Goal: Task Accomplishment & Management: Use online tool/utility

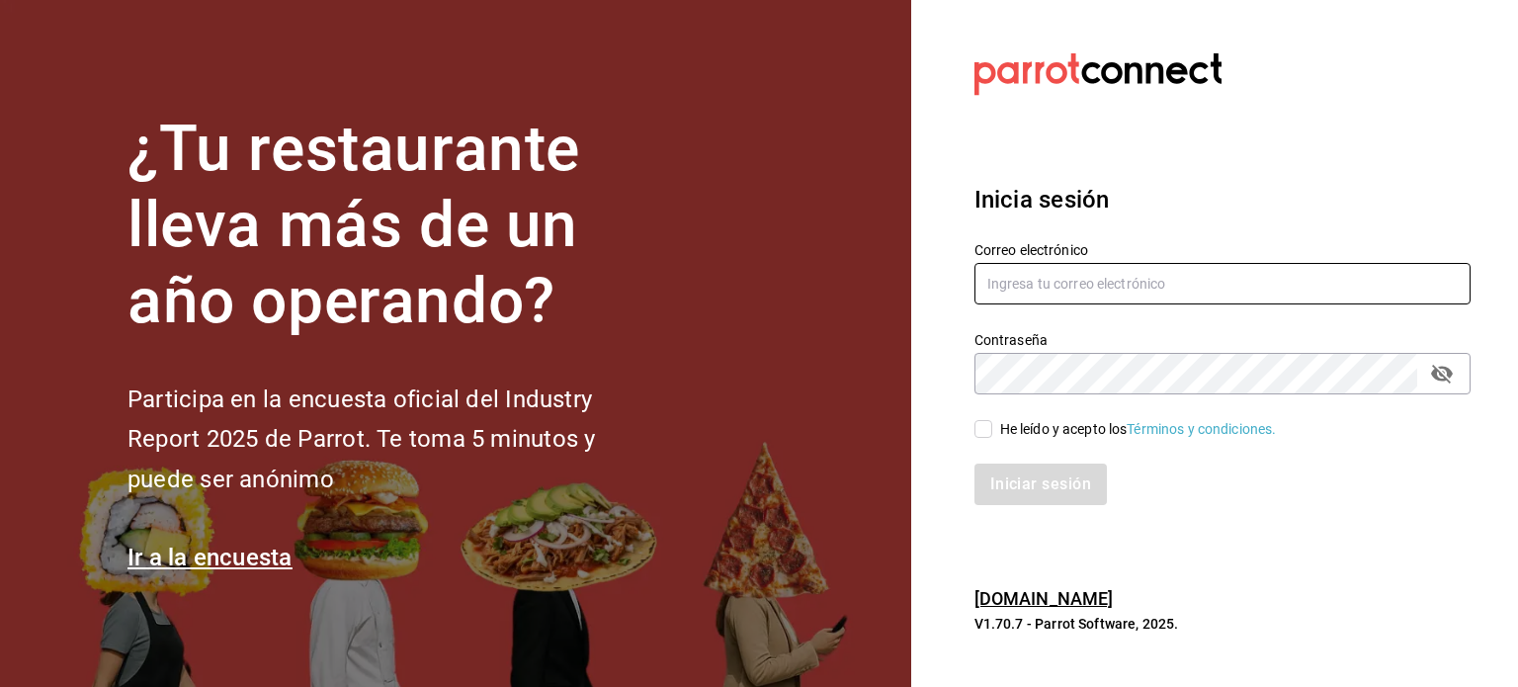
click at [1055, 282] on input "text" at bounding box center [1223, 284] width 496 height 42
type input "O"
type input "[PERSON_NAME][EMAIL_ADDRESS][PERSON_NAME][DOMAIN_NAME]"
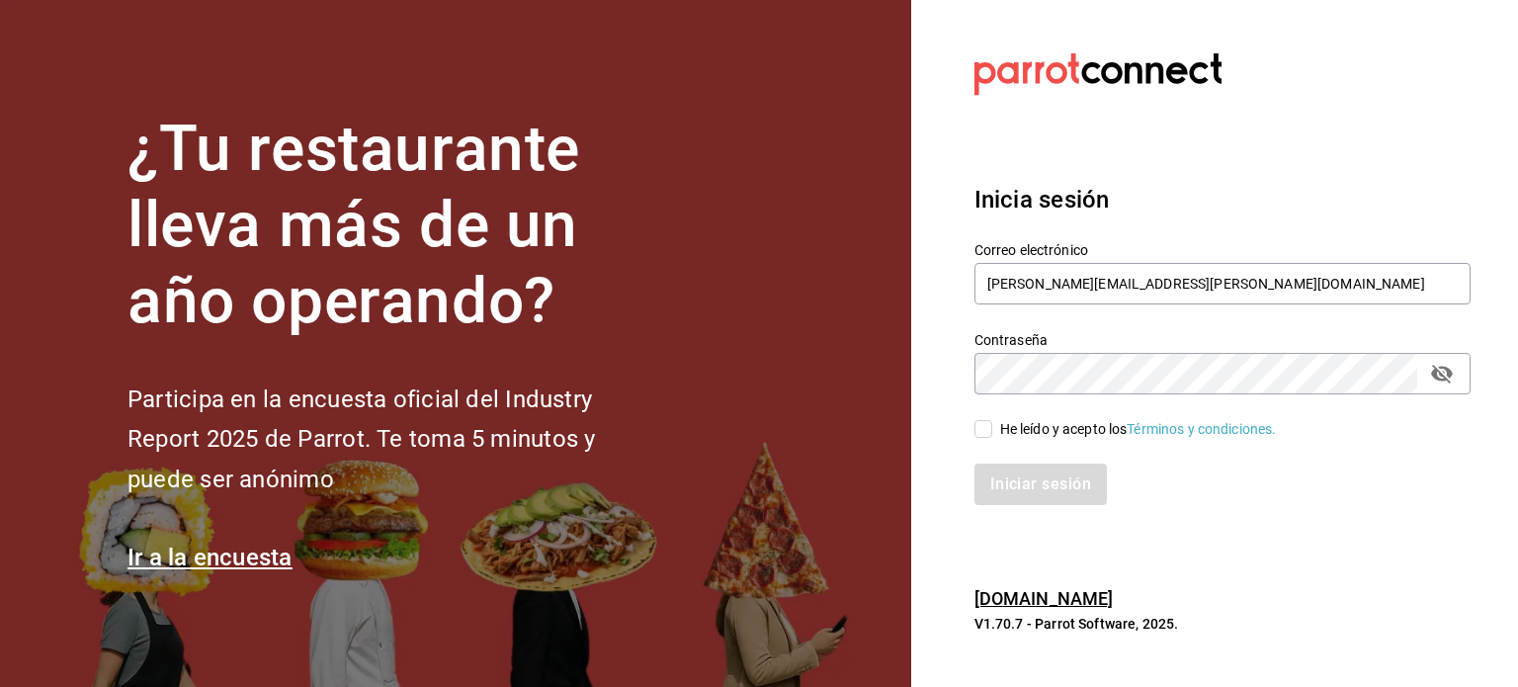
click at [982, 430] on input "He leído y acepto los Términos y condiciones." at bounding box center [984, 429] width 18 height 18
checkbox input "true"
click at [1020, 486] on button "Iniciar sesión" at bounding box center [1042, 485] width 134 height 42
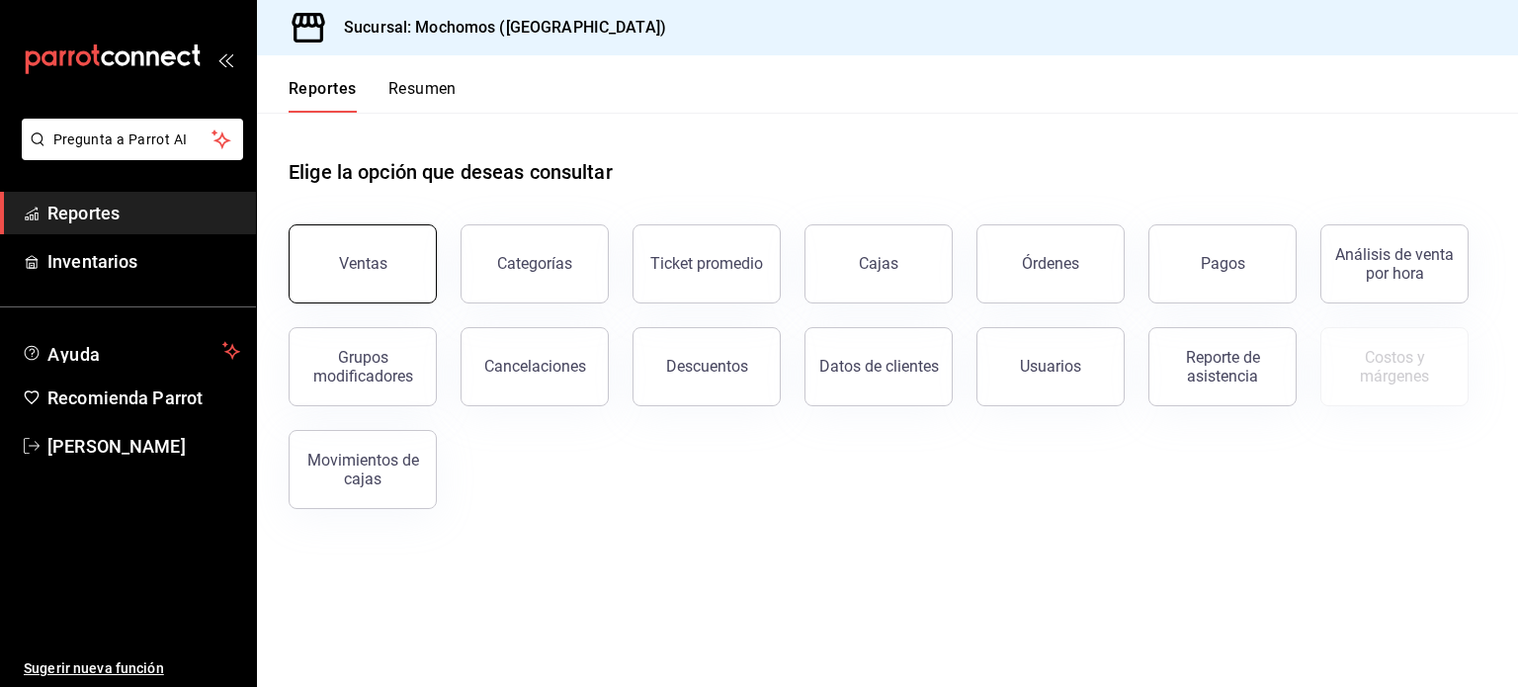
click at [352, 252] on button "Ventas" at bounding box center [363, 263] width 148 height 79
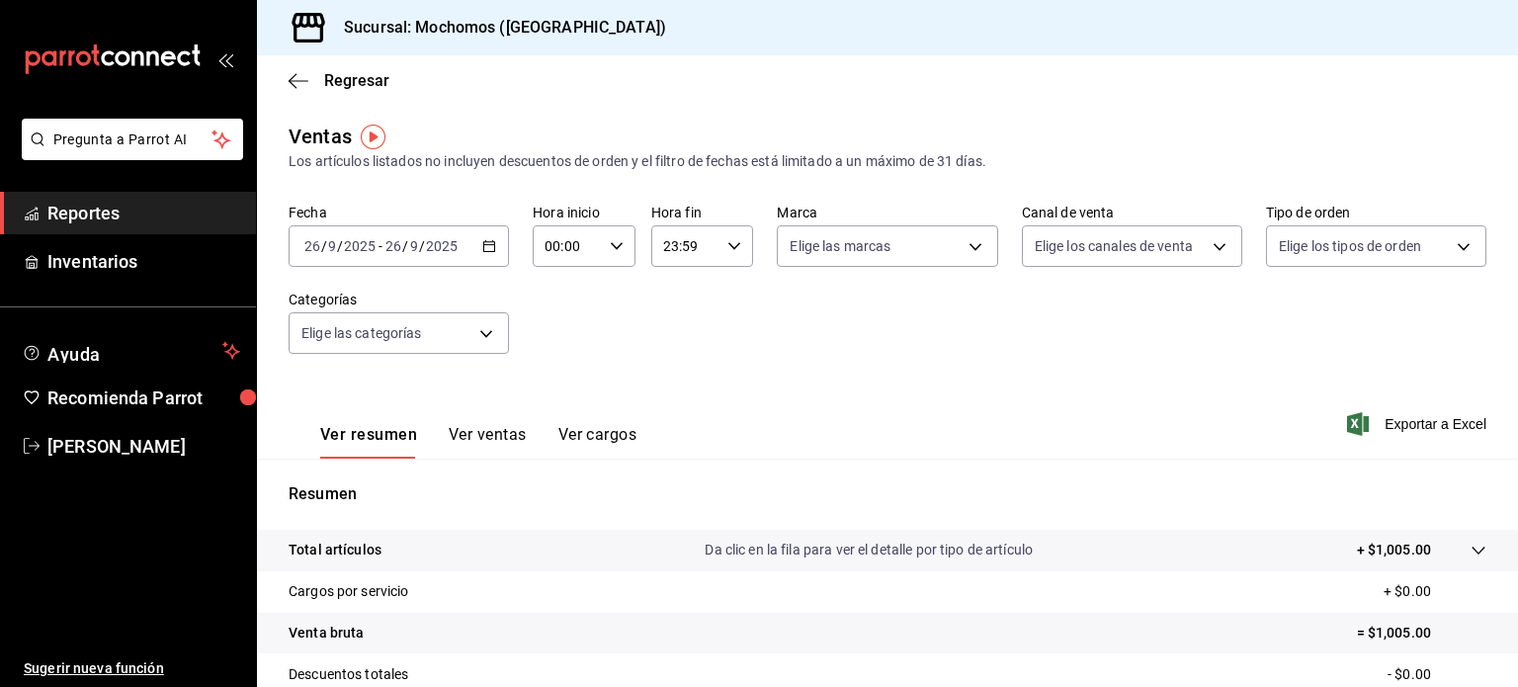
click at [492, 249] on icon "button" at bounding box center [489, 246] width 14 height 14
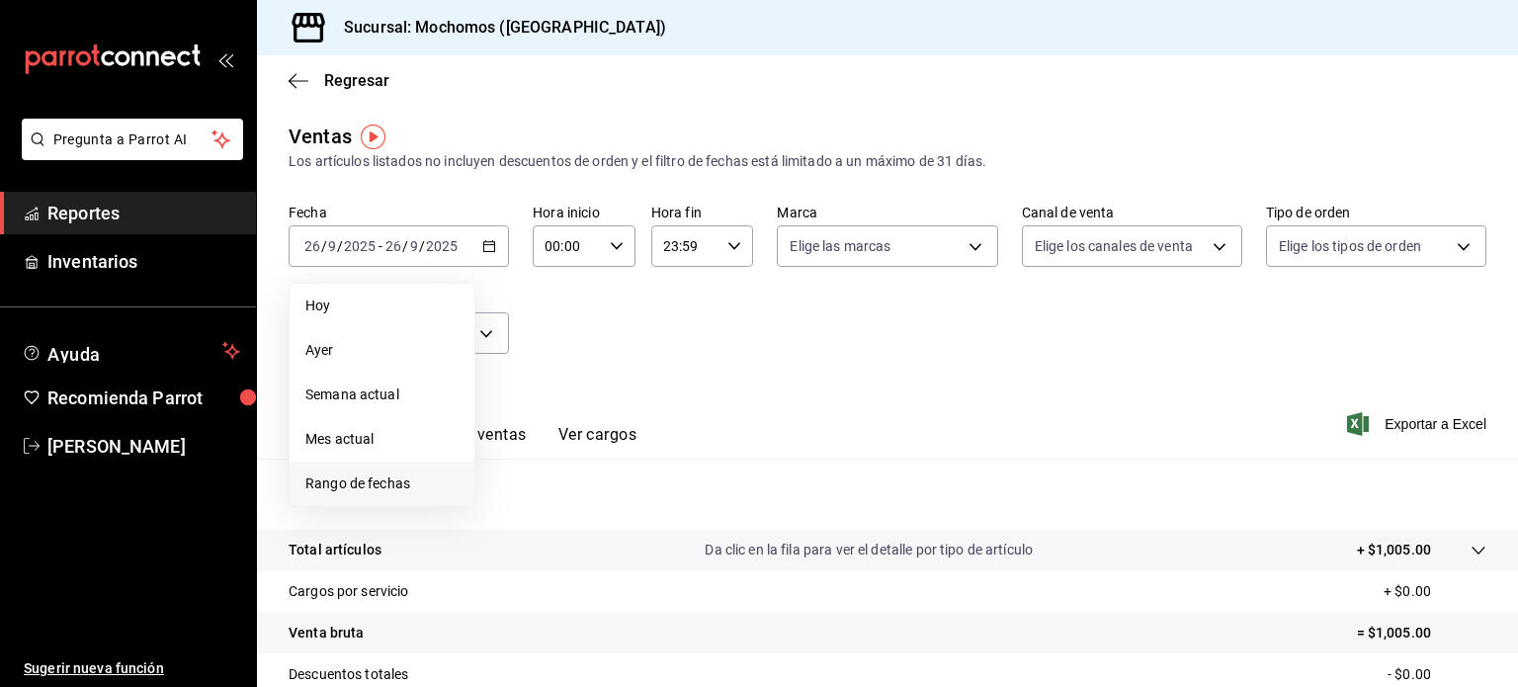
click at [360, 484] on span "Rango de fechas" at bounding box center [381, 483] width 153 height 21
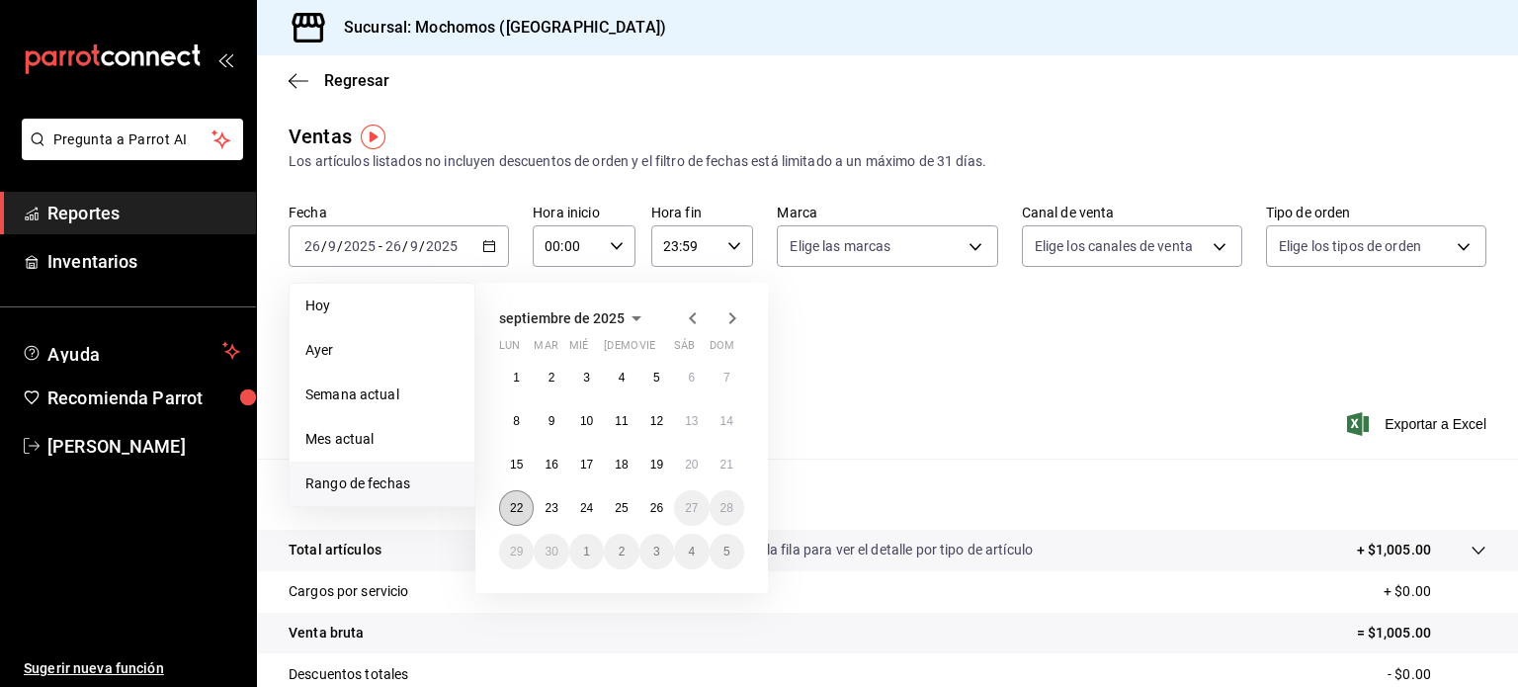
click at [517, 495] on button "22" at bounding box center [516, 508] width 35 height 36
click at [669, 507] on button "26" at bounding box center [657, 508] width 35 height 36
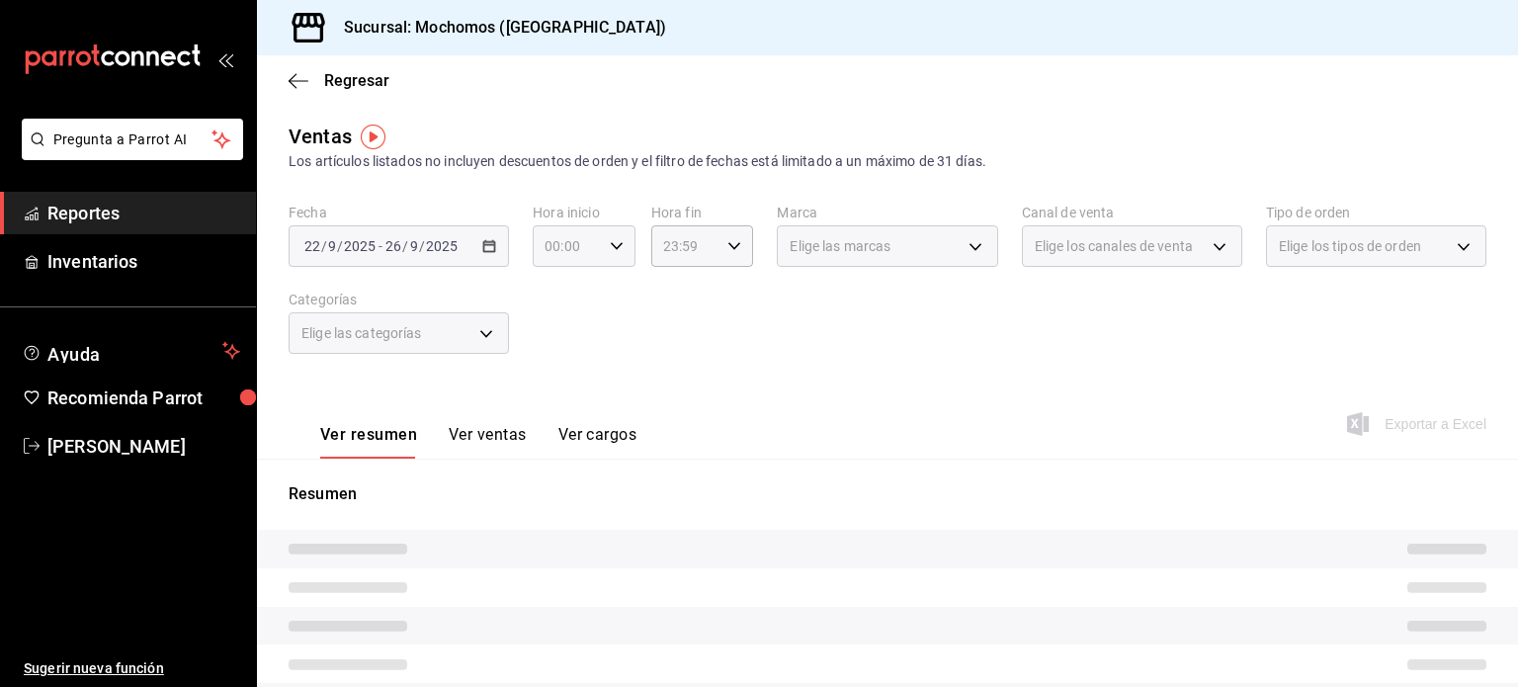
click at [616, 249] on icon "button" at bounding box center [617, 246] width 14 height 14
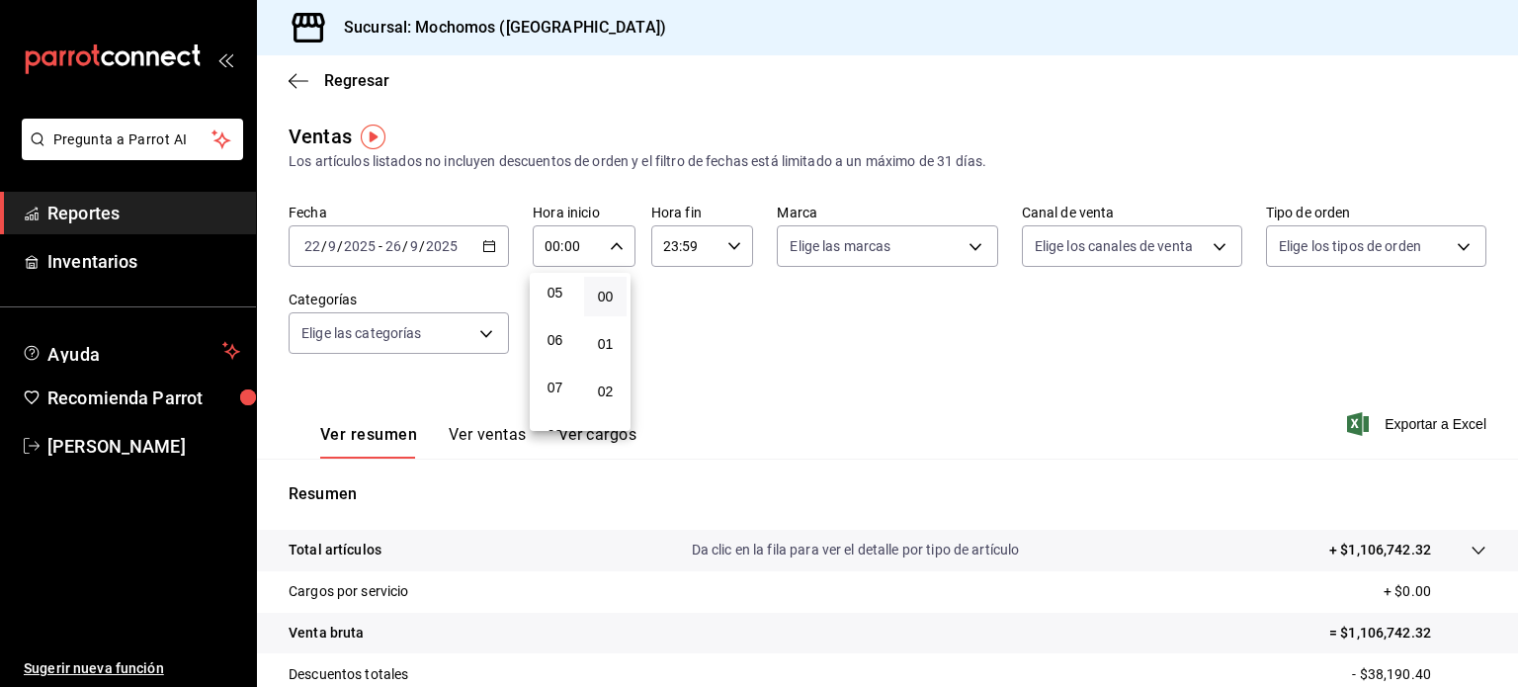
scroll to position [243, 0]
click at [553, 299] on span "05" at bounding box center [555, 291] width 19 height 16
type input "05:00"
click at [735, 251] on div at bounding box center [759, 343] width 1518 height 687
click at [728, 250] on icon "button" at bounding box center [734, 246] width 14 height 14
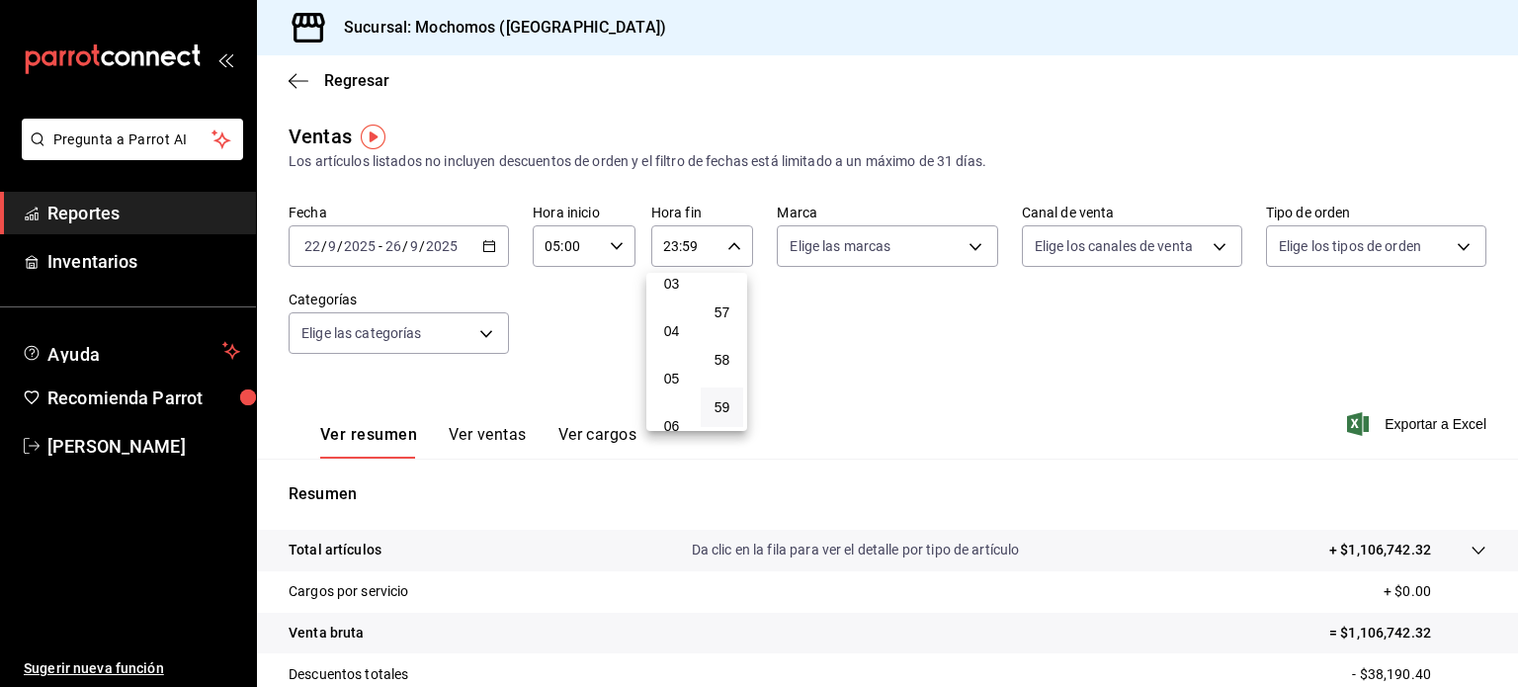
scroll to position [148, 0]
click at [664, 391] on span "05" at bounding box center [671, 386] width 19 height 16
click at [724, 302] on span "00" at bounding box center [722, 297] width 19 height 16
type input "05:00"
click at [965, 249] on div at bounding box center [759, 343] width 1518 height 687
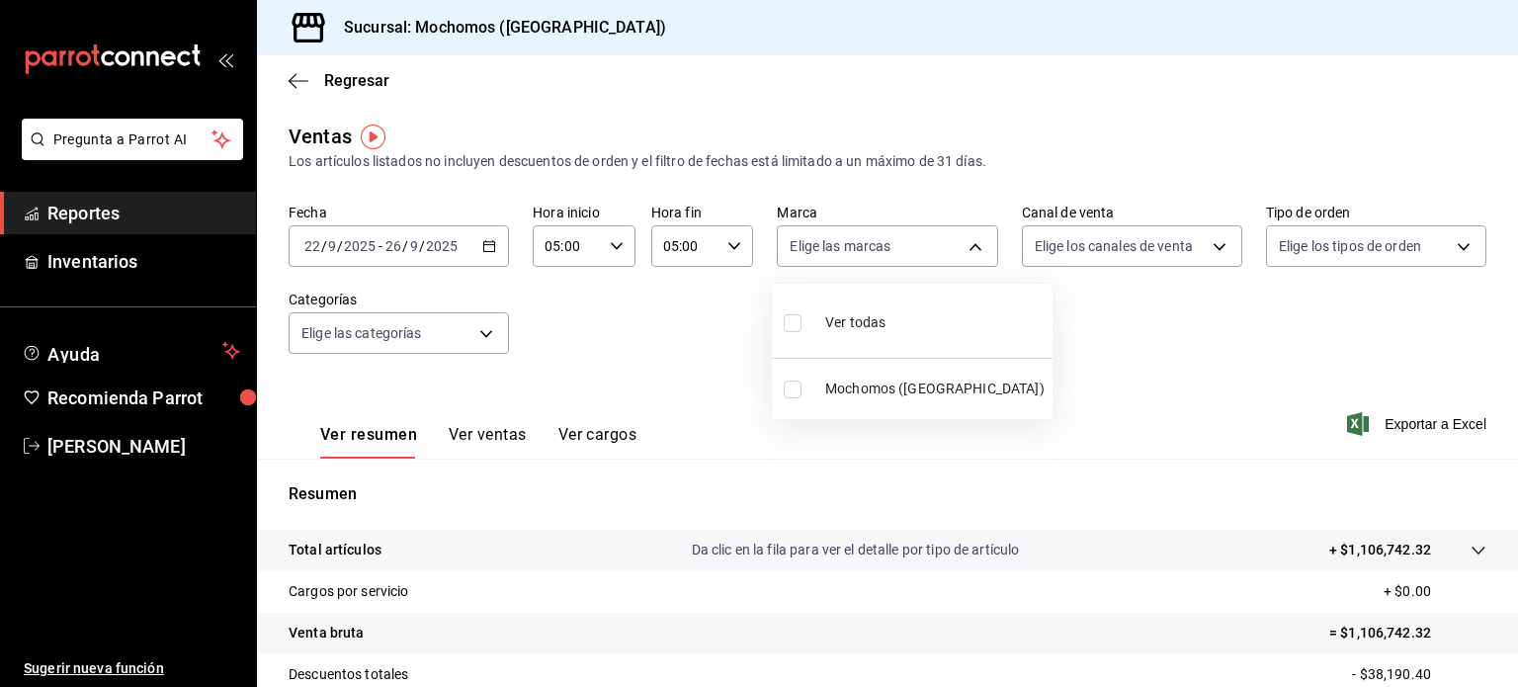
click at [965, 249] on body "Pregunta a Parrot AI Reportes Inventarios Ayuda Recomienda Parrot [PERSON_NAME]…" at bounding box center [759, 343] width 1518 height 687
click at [874, 321] on span "Ver todas" at bounding box center [855, 322] width 60 height 21
type input "562d5b5b-21a2-4ace-a941-66278f4a6c49"
checkbox input "true"
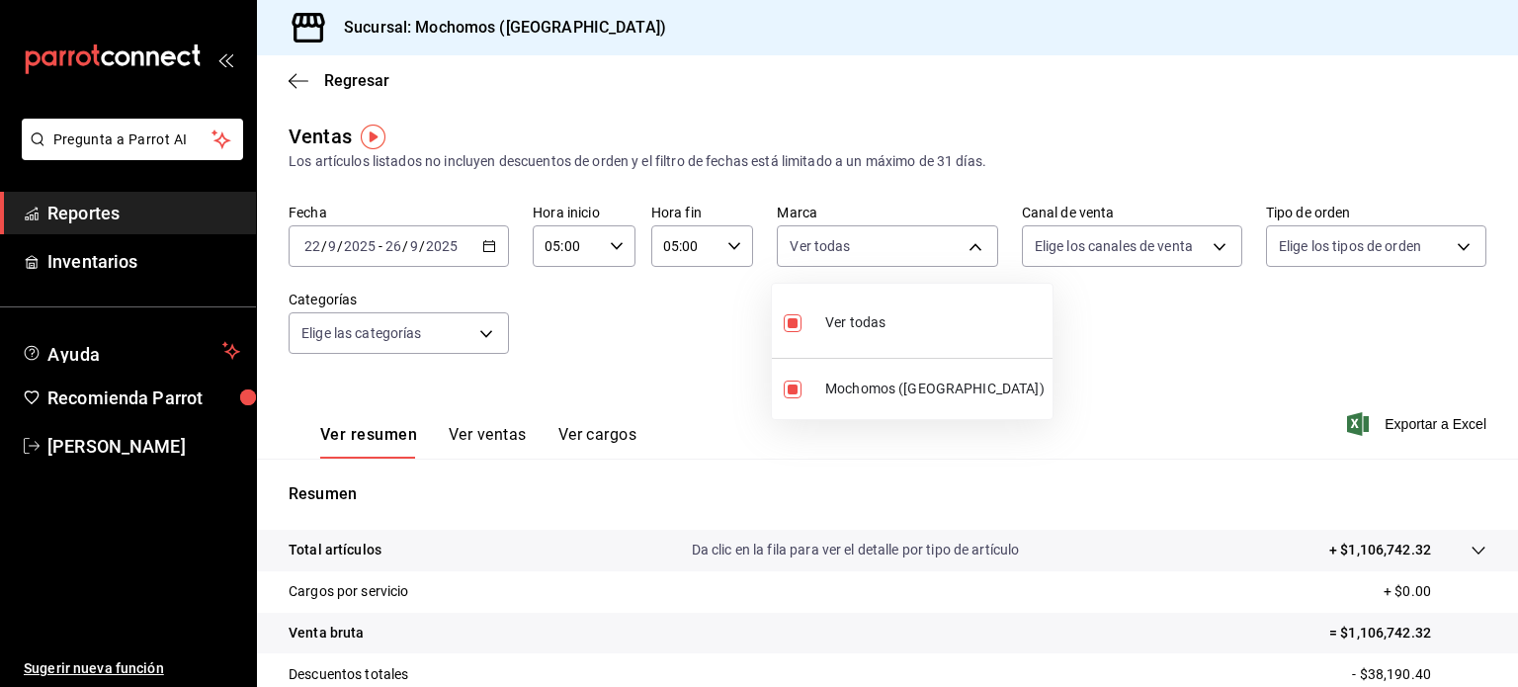
click at [1208, 248] on div at bounding box center [759, 343] width 1518 height 687
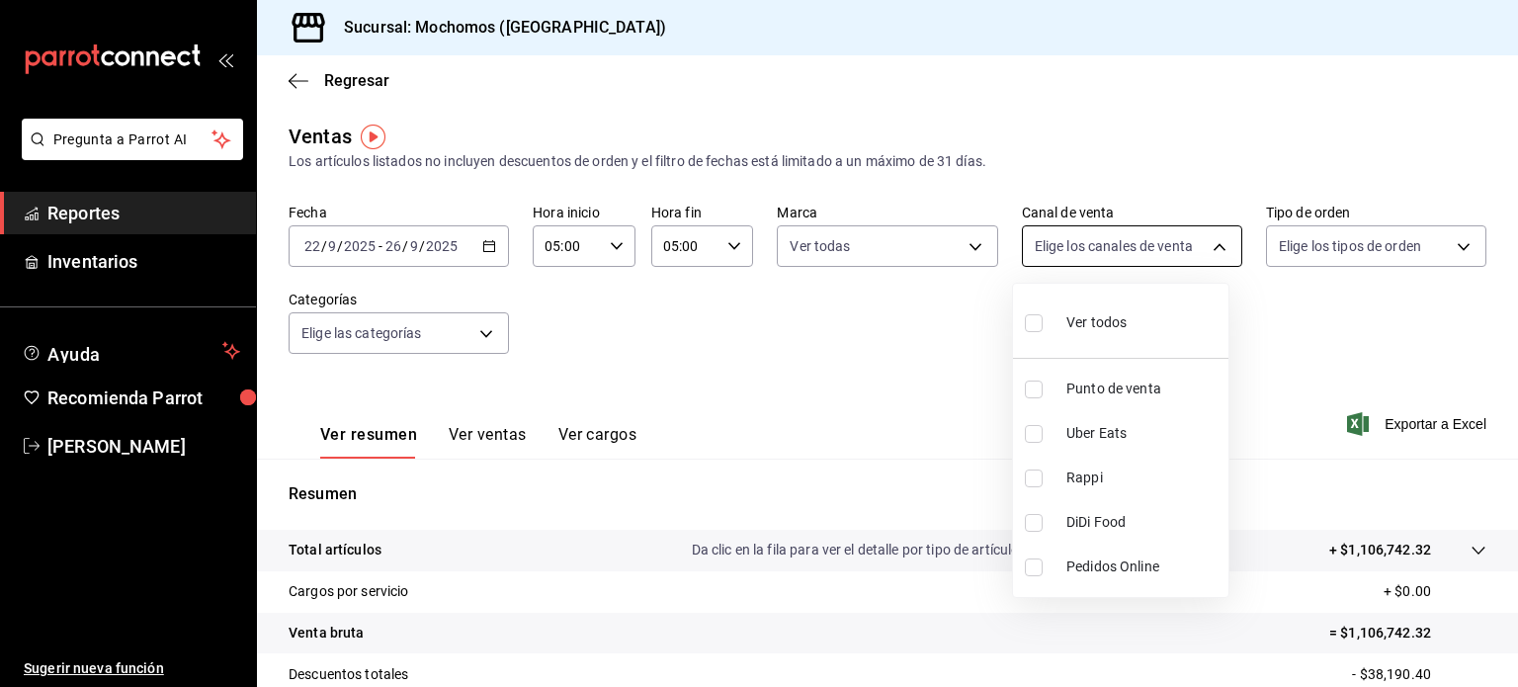
click at [1206, 247] on body "Pregunta a Parrot AI Reportes Inventarios Ayuda Recomienda Parrot [PERSON_NAME]…" at bounding box center [759, 343] width 1518 height 687
click at [1101, 312] on span "Ver todos" at bounding box center [1097, 322] width 60 height 21
type input "PARROT,UBER_EATS,RAPPI,DIDI_FOOD,ONLINE"
checkbox input "true"
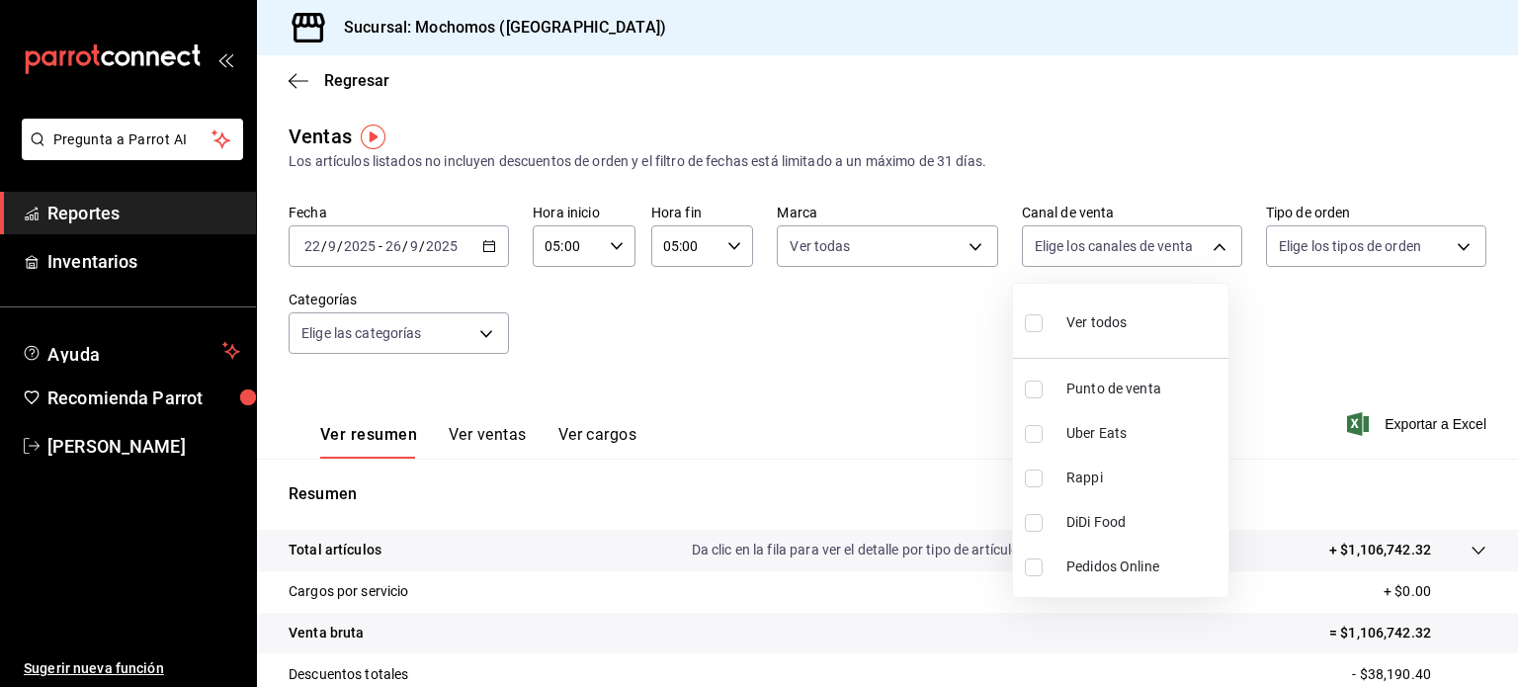
checkbox input "true"
click at [1459, 248] on div at bounding box center [759, 343] width 1518 height 687
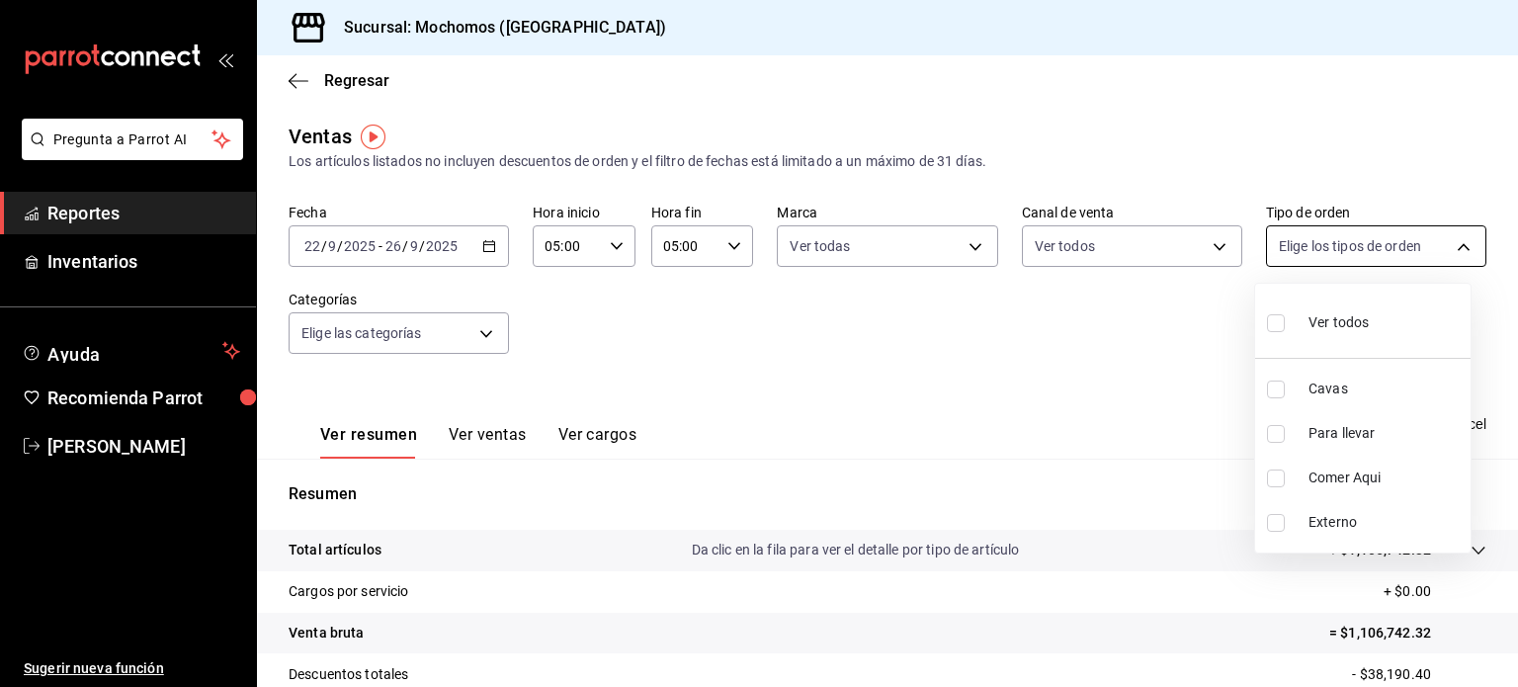
click at [1455, 248] on body "Pregunta a Parrot AI Reportes Inventarios Ayuda Recomienda Parrot [PERSON_NAME]…" at bounding box center [759, 343] width 1518 height 687
click at [1339, 334] on div "Ver todos" at bounding box center [1318, 320] width 102 height 43
type input "3511826e-d0de-4296-8152-2ac5d1de6c07,baed2e38-a444-4c8b-baeb-c256ad15bf0c,e2b47…"
checkbox input "true"
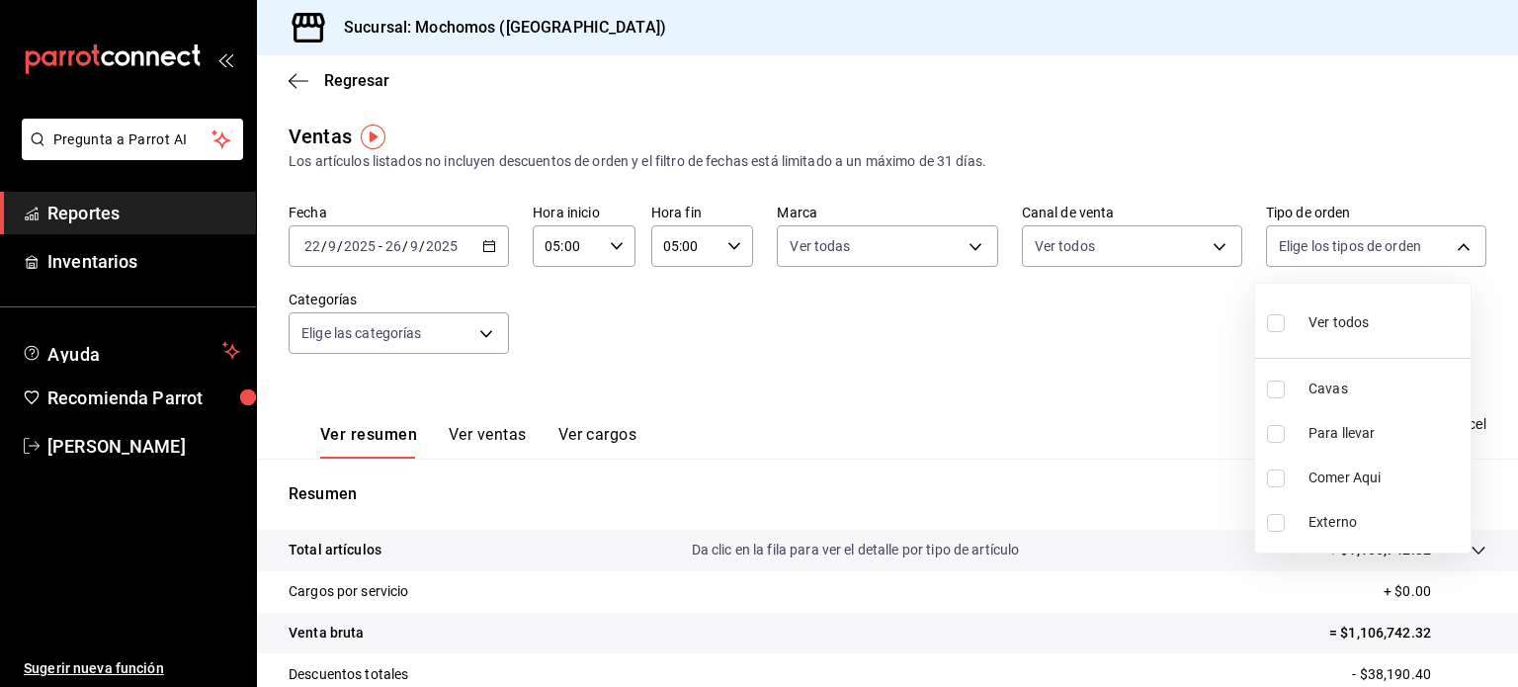
checkbox input "true"
click at [1127, 350] on div at bounding box center [759, 343] width 1518 height 687
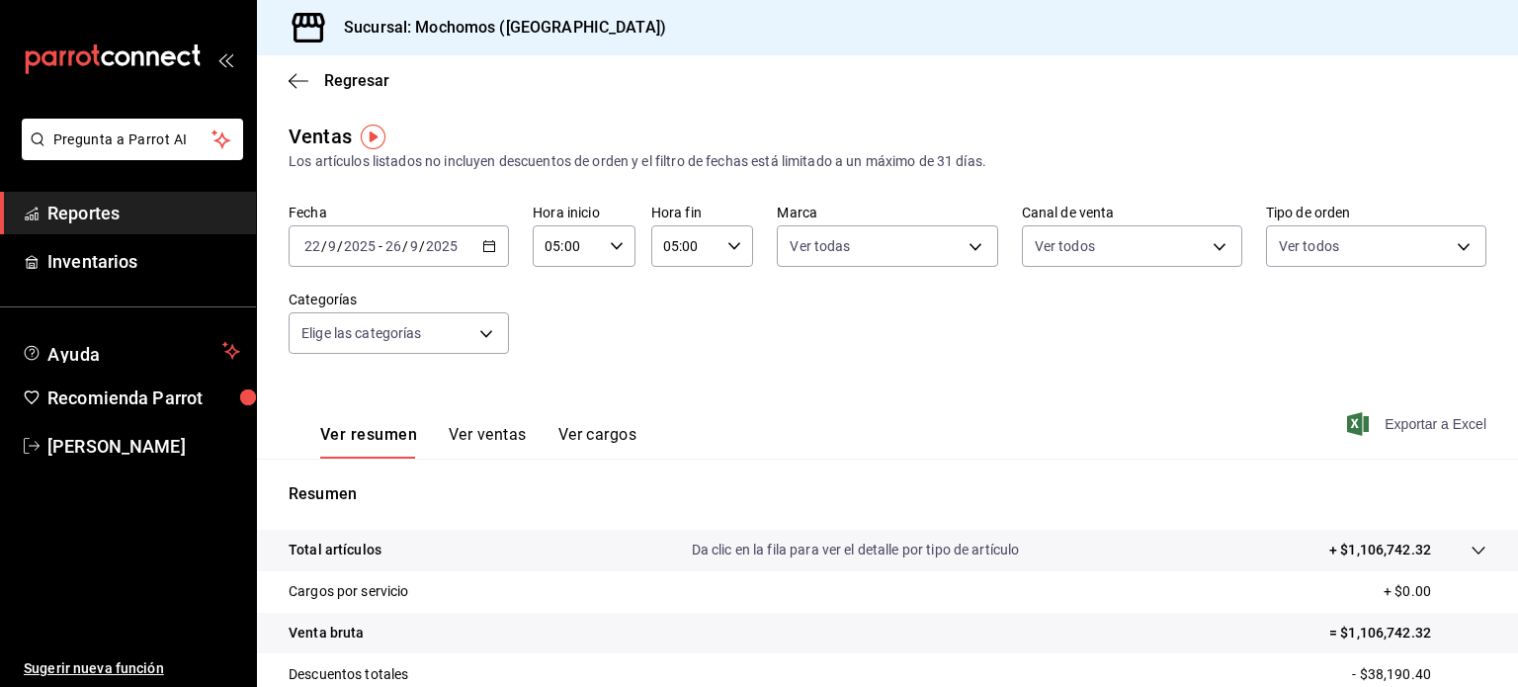
click at [1405, 428] on span "Exportar a Excel" at bounding box center [1418, 424] width 135 height 24
